Goal: Information Seeking & Learning: Learn about a topic

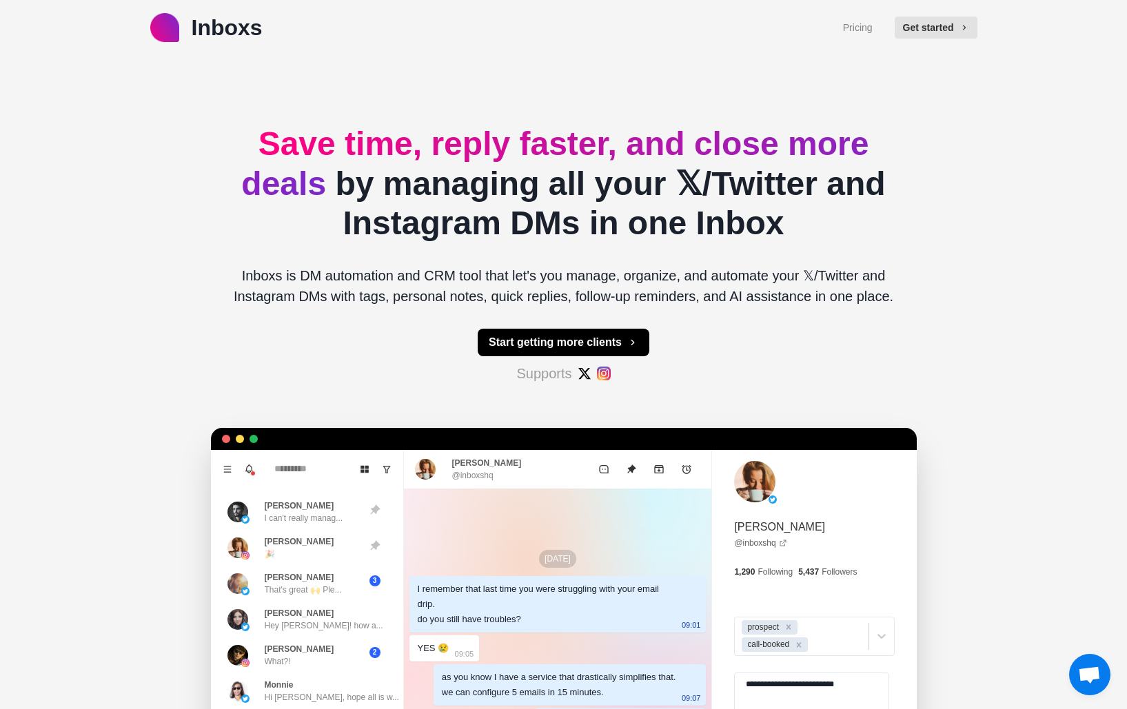
drag, startPoint x: 429, startPoint y: 187, endPoint x: 811, endPoint y: 208, distance: 382.4
click at [811, 208] on h2 "Save time, reply faster, and close more deals by managing all your 𝕏/Twitter an…" at bounding box center [564, 183] width 684 height 119
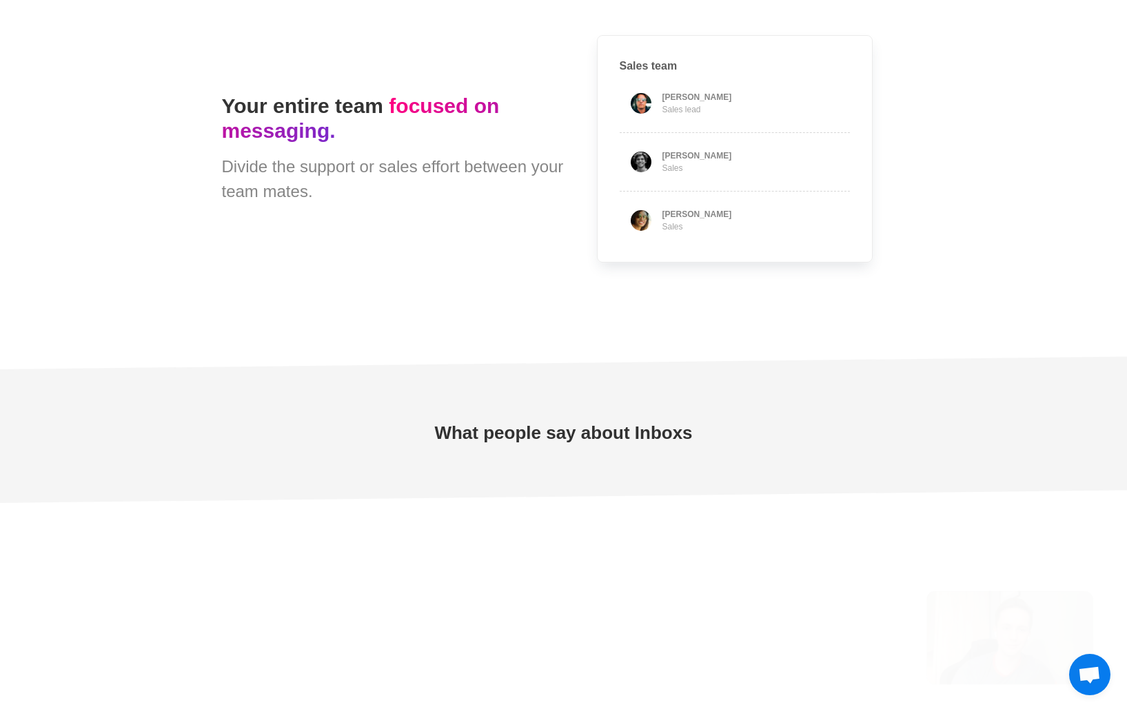
type textarea "*"
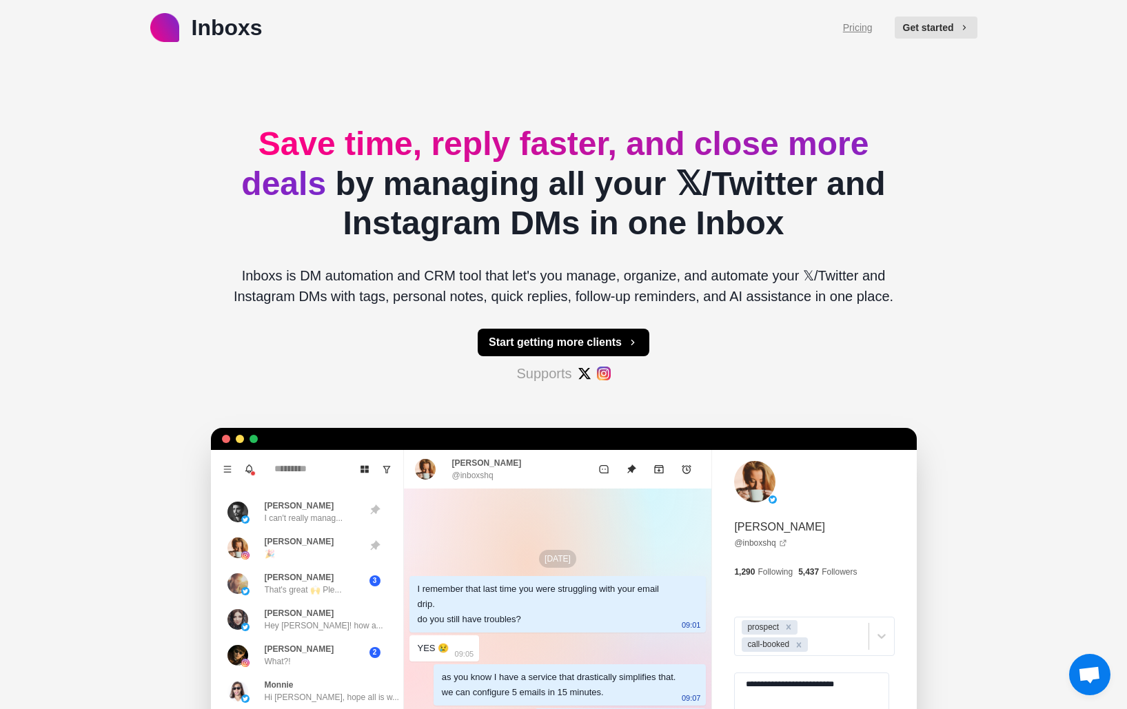
click at [848, 31] on link "Pricing" at bounding box center [858, 28] width 30 height 14
